Goal: Information Seeking & Learning: Learn about a topic

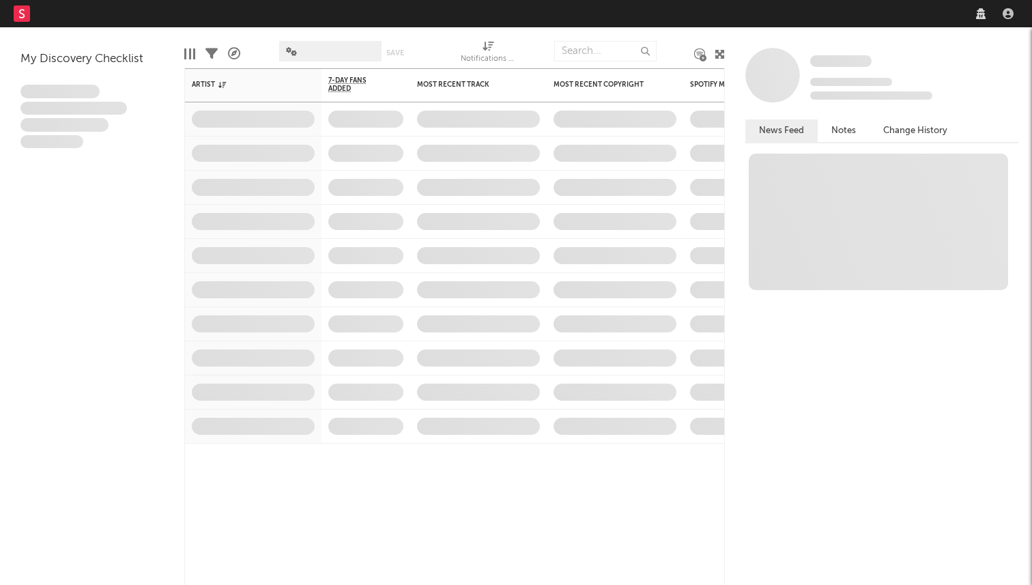
click at [804, 15] on nav "Dashboard Discovery Assistant Charts Leads" at bounding box center [516, 13] width 1032 height 27
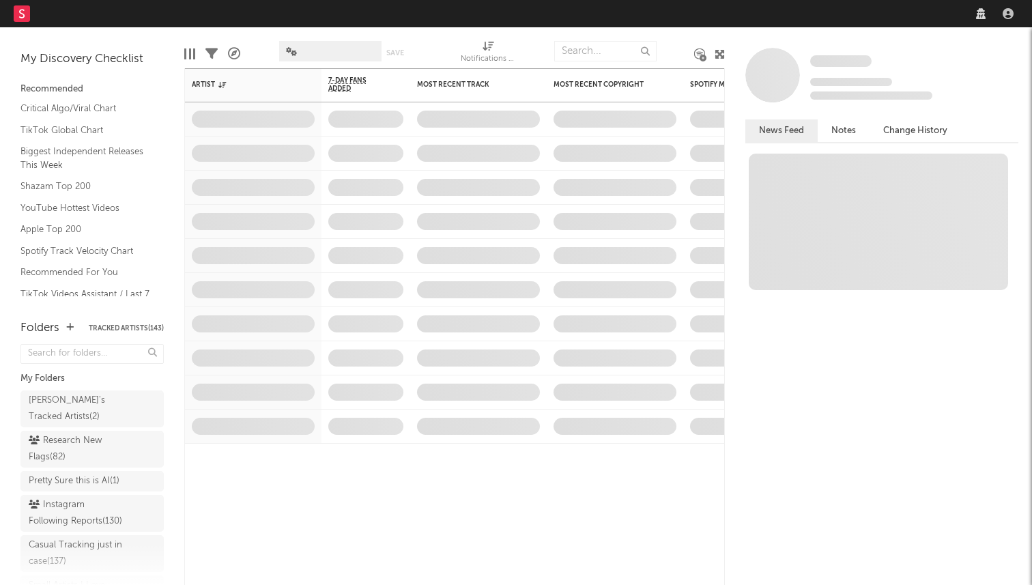
click at [791, 13] on nav "Dashboard Discovery Assistant Charts Leads" at bounding box center [516, 13] width 1032 height 27
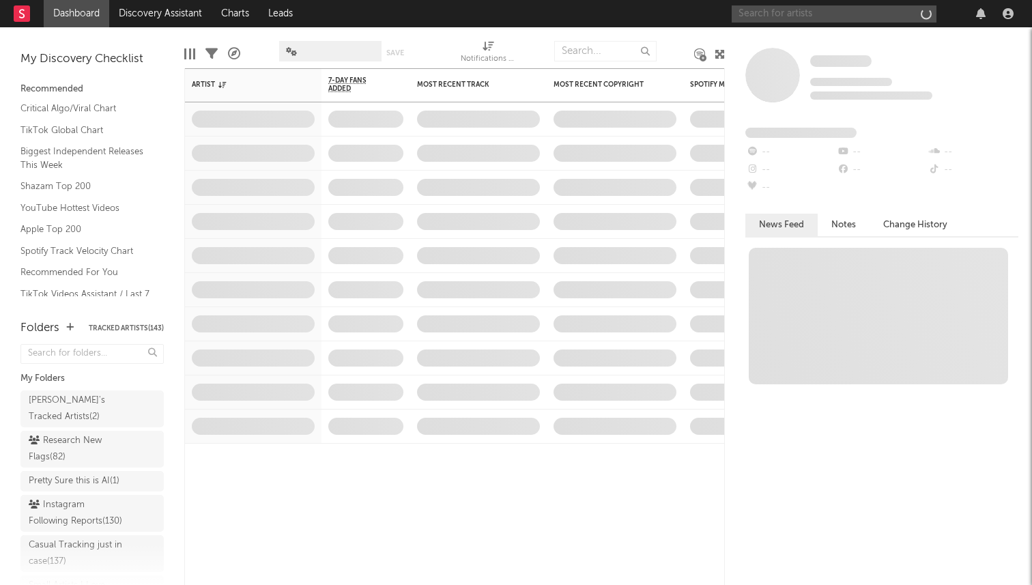
click at [775, 14] on input "text" at bounding box center [833, 13] width 205 height 17
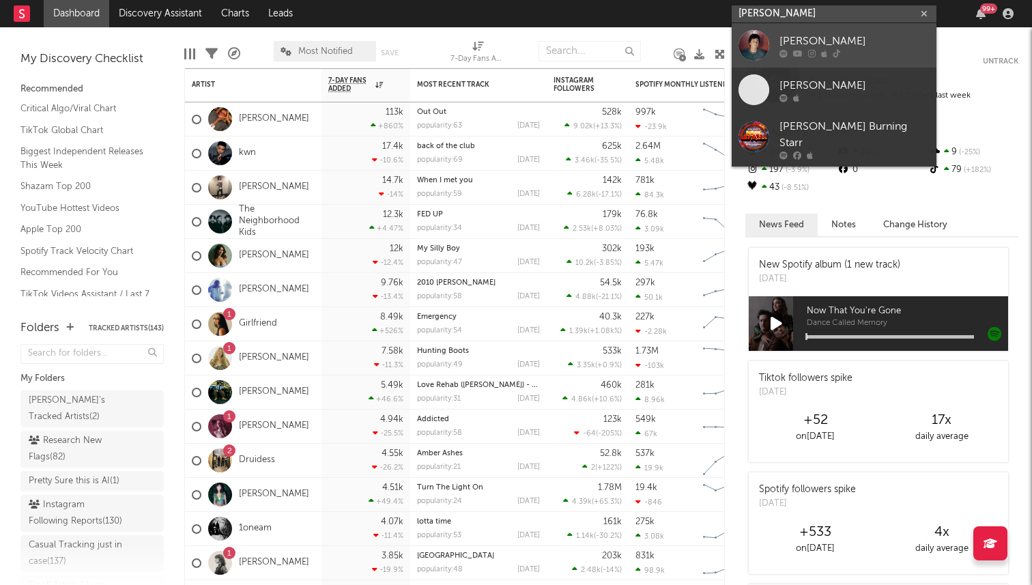
type input "[PERSON_NAME]"
click at [752, 46] on div at bounding box center [753, 45] width 31 height 31
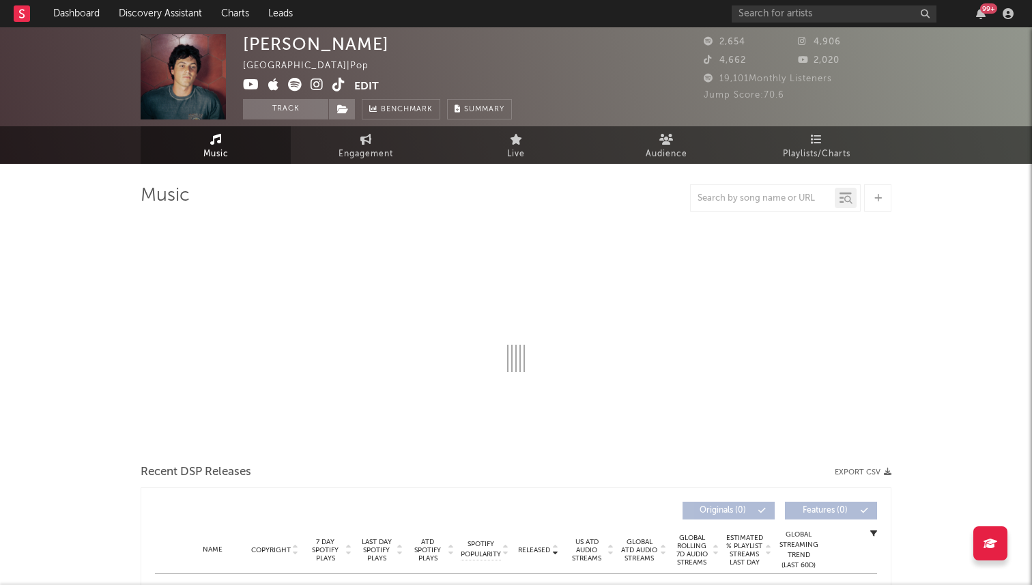
select select "6m"
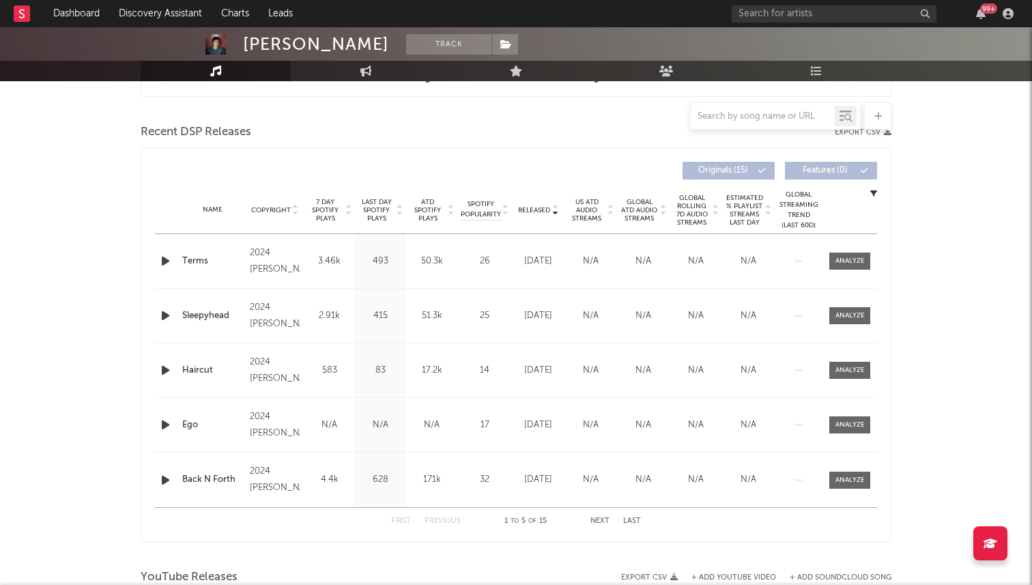
scroll to position [443, 0]
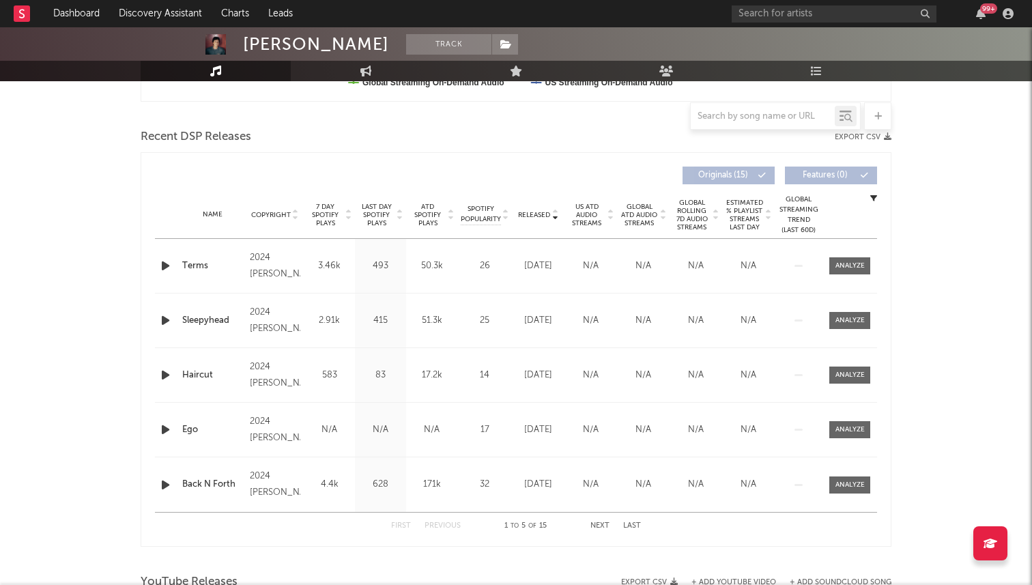
click at [329, 214] on span "7 Day Spotify Plays" at bounding box center [325, 215] width 36 height 25
click at [166, 265] on icon "button" at bounding box center [165, 265] width 14 height 17
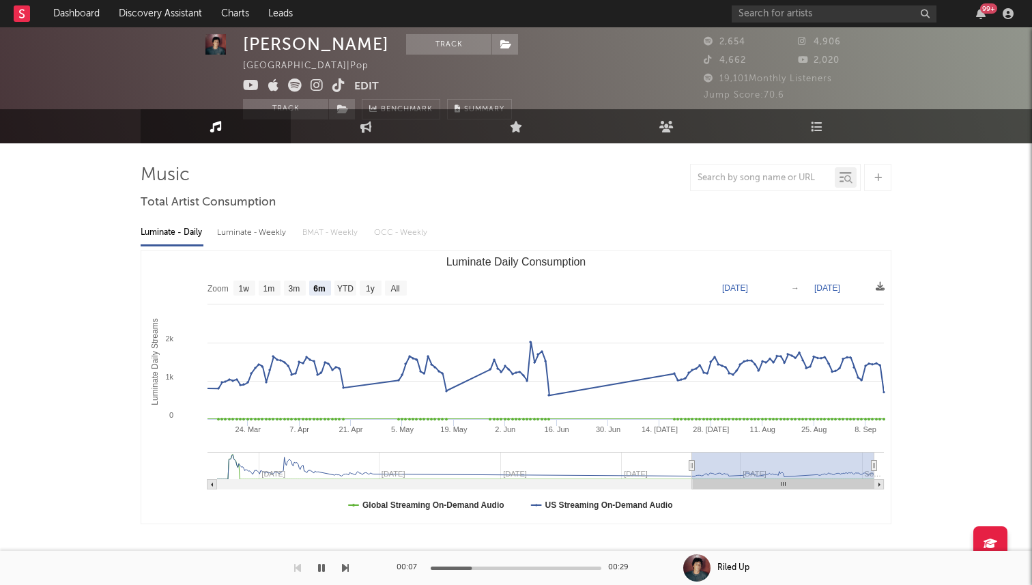
scroll to position [0, 0]
